Goal: Task Accomplishment & Management: Manage account settings

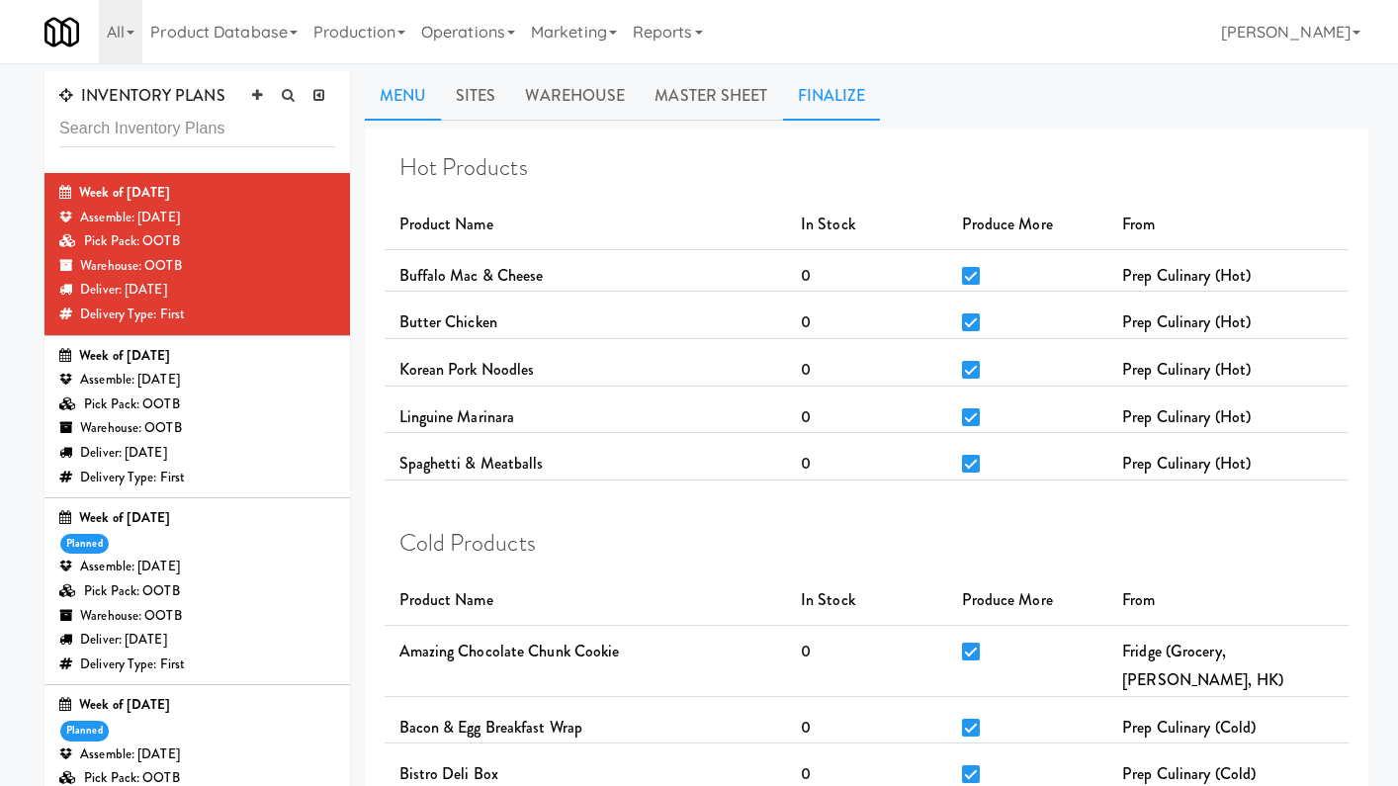
click at [846, 88] on link "Finalize" at bounding box center [832, 95] width 98 height 49
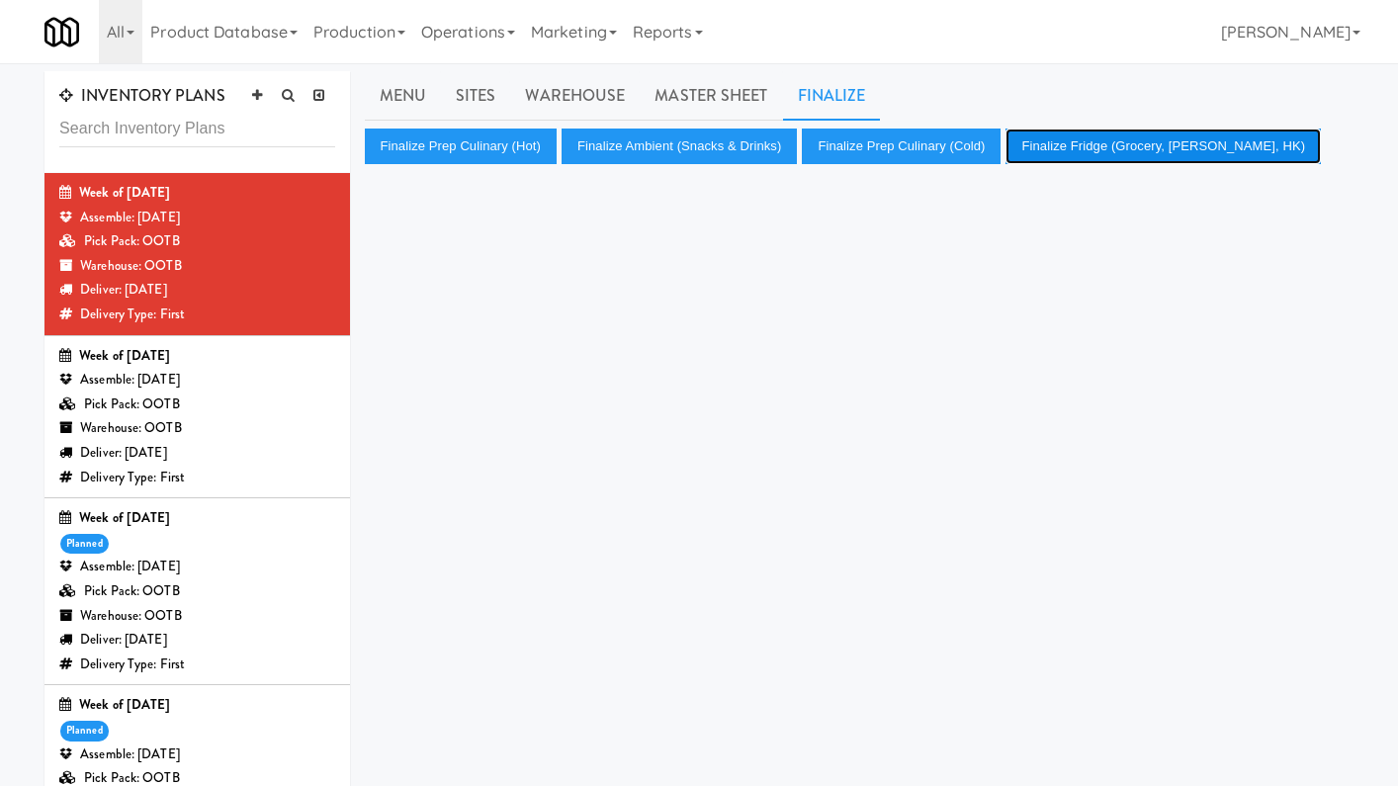
click at [1091, 153] on button "Finalize Fridge (Grocery, Bev, HK)" at bounding box center [1163, 147] width 315 height 36
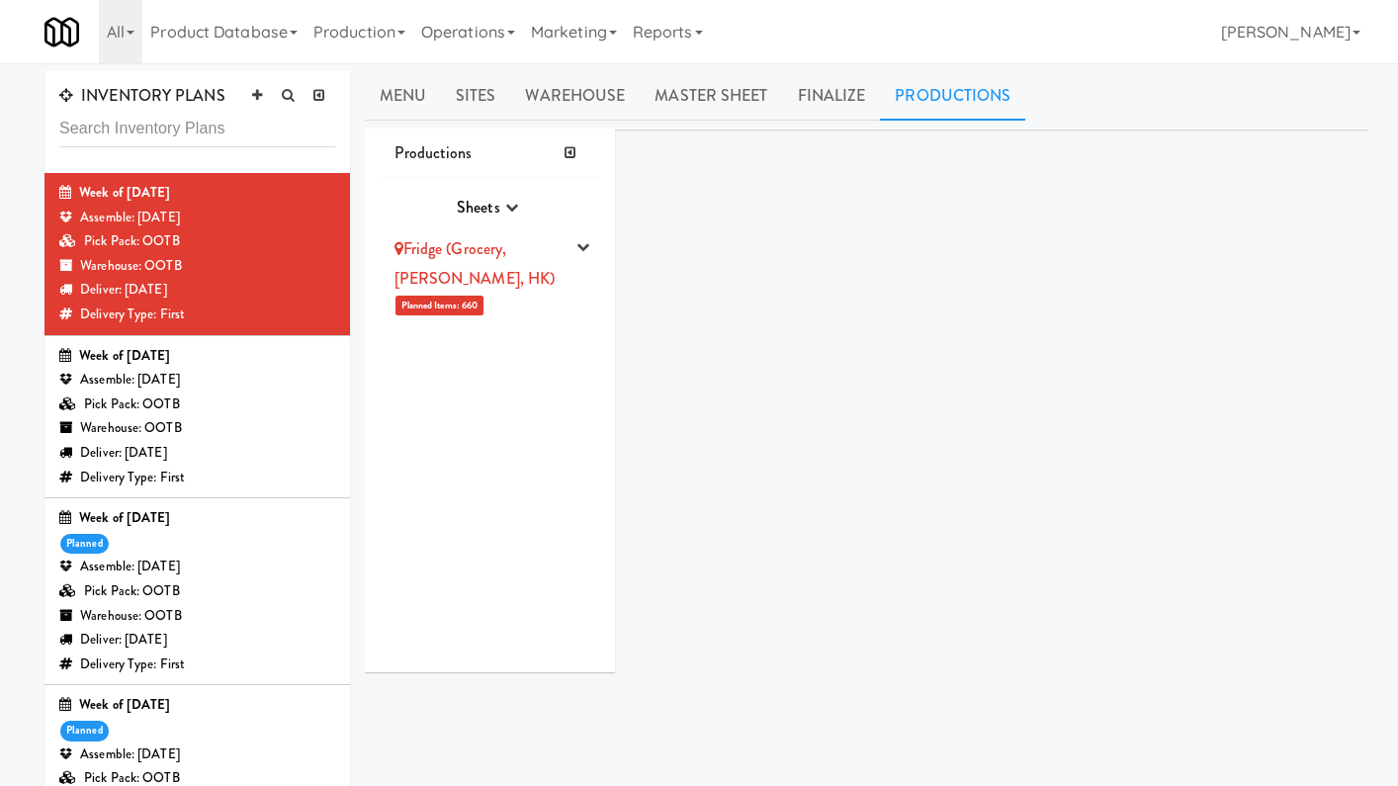
click at [896, 186] on collapsable "Productions Sheets Purchase Order Sheets Transporation Company All Hot Meals Pi…" at bounding box center [867, 409] width 1005 height 560
click at [837, 110] on link "Finalize" at bounding box center [832, 95] width 98 height 49
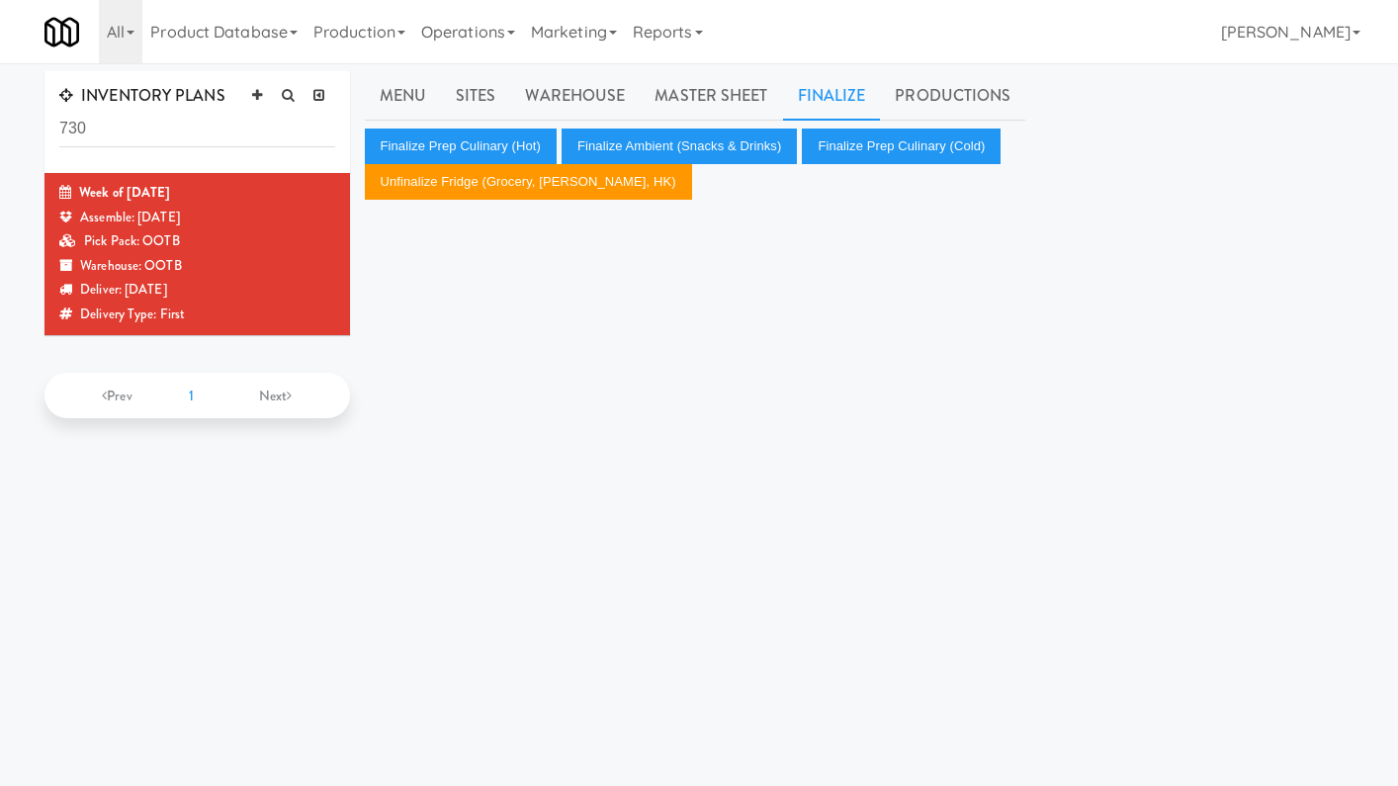
click at [665, 372] on div "Sites 13 28 9 7 [GEOGRAPHIC_DATA][PERSON_NAME] - Lobby [STREET_ADDRESS][PERSON_…" at bounding box center [867, 500] width 1005 height 742
click at [546, 187] on button "Unfinalize Fridge (Grocery, [PERSON_NAME], HK)" at bounding box center [528, 182] width 327 height 36
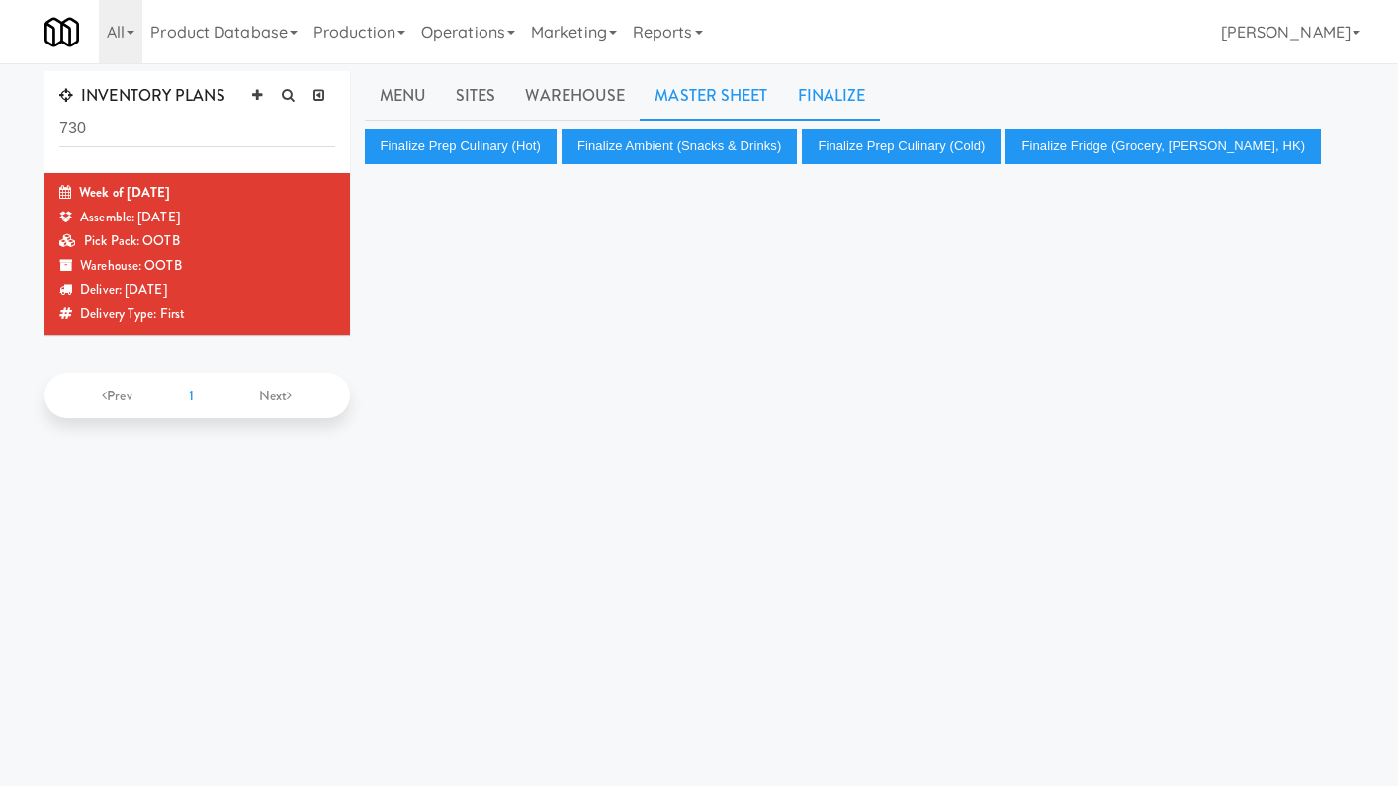
click at [728, 101] on link "Master Sheet" at bounding box center [711, 95] width 142 height 49
